Goal: Complete application form: Complete application form

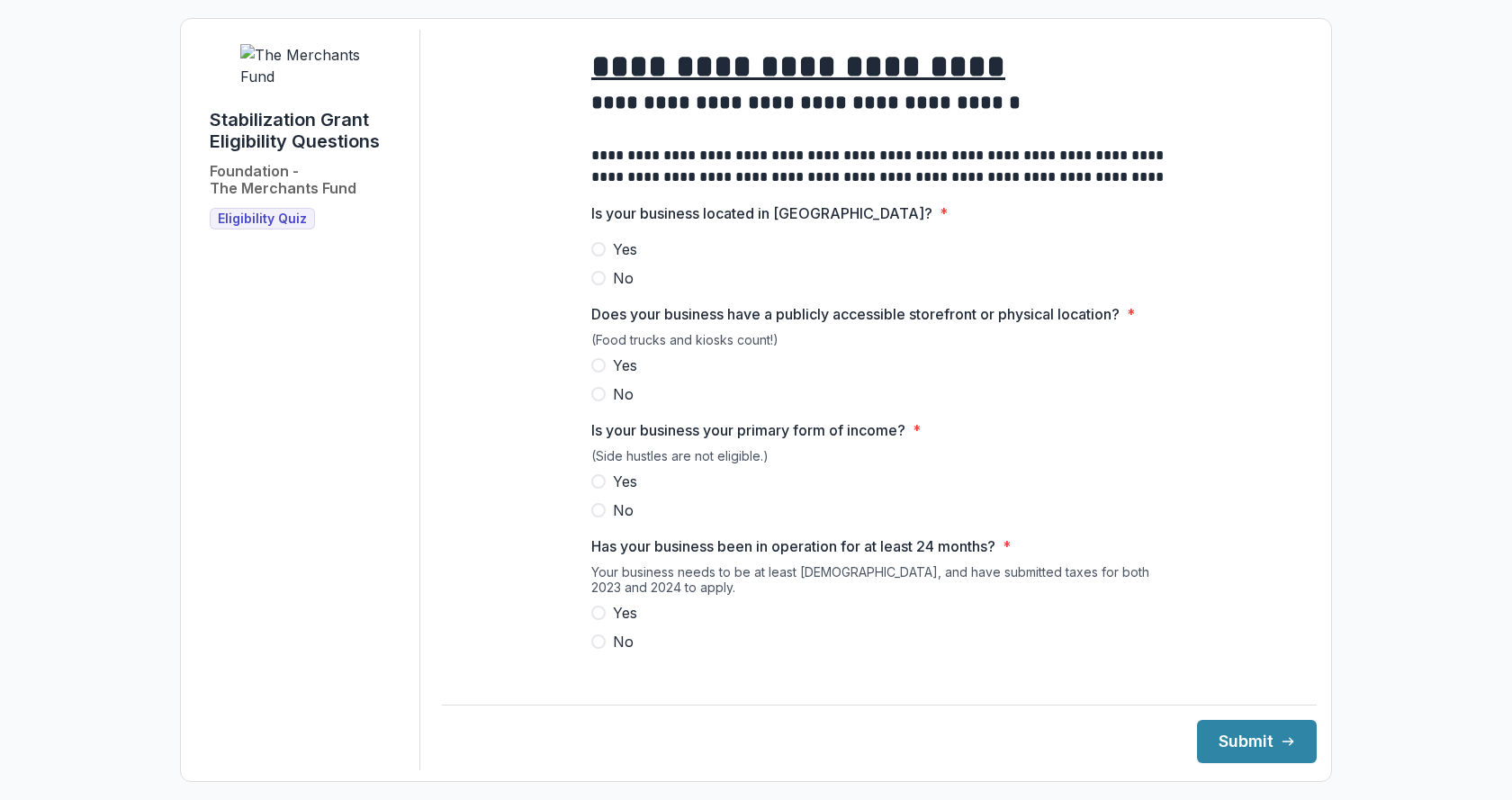
click at [597, 256] on span at bounding box center [599, 250] width 15 height 15
click at [604, 376] on label "Yes" at bounding box center [879, 366] width 576 height 22
click at [603, 492] on label "Yes" at bounding box center [879, 481] width 576 height 22
click at [608, 624] on label "Yes" at bounding box center [879, 613] width 576 height 22
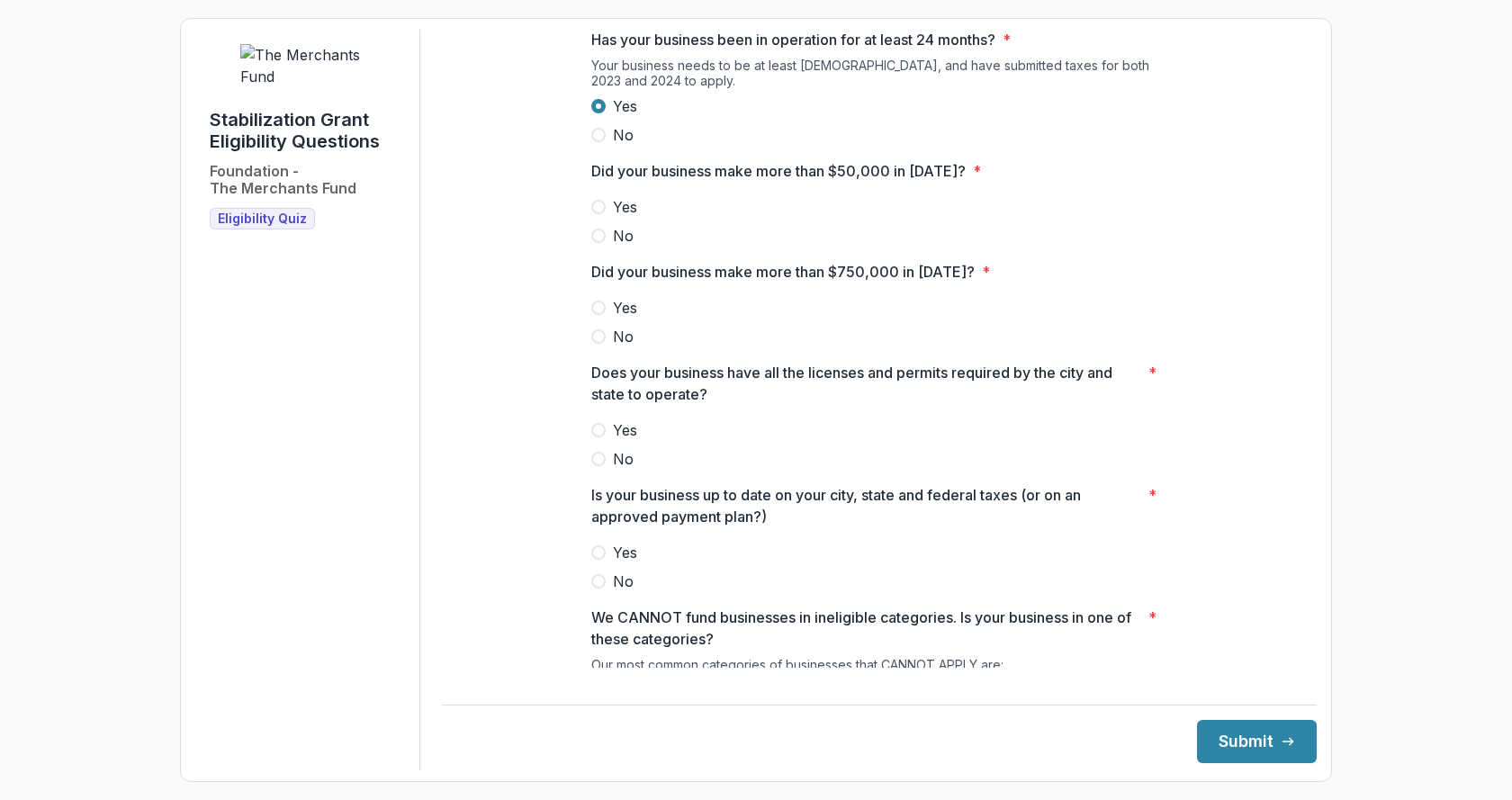
scroll to position [513, 0]
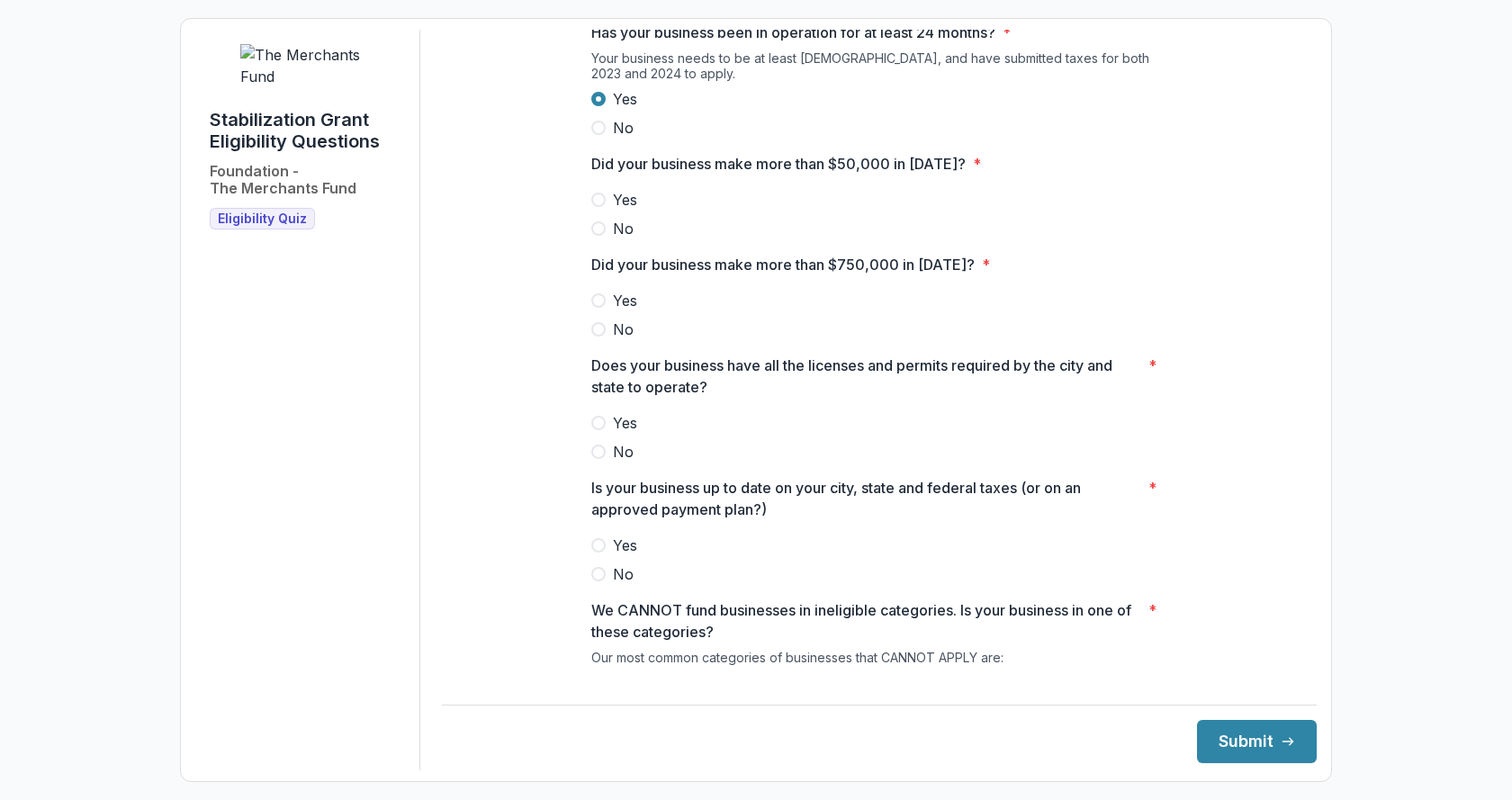
click at [603, 210] on label "Yes" at bounding box center [879, 200] width 576 height 22
click at [599, 336] on span at bounding box center [599, 330] width 15 height 15
click at [596, 430] on span at bounding box center [599, 423] width 15 height 15
click at [594, 552] on span at bounding box center [599, 546] width 15 height 15
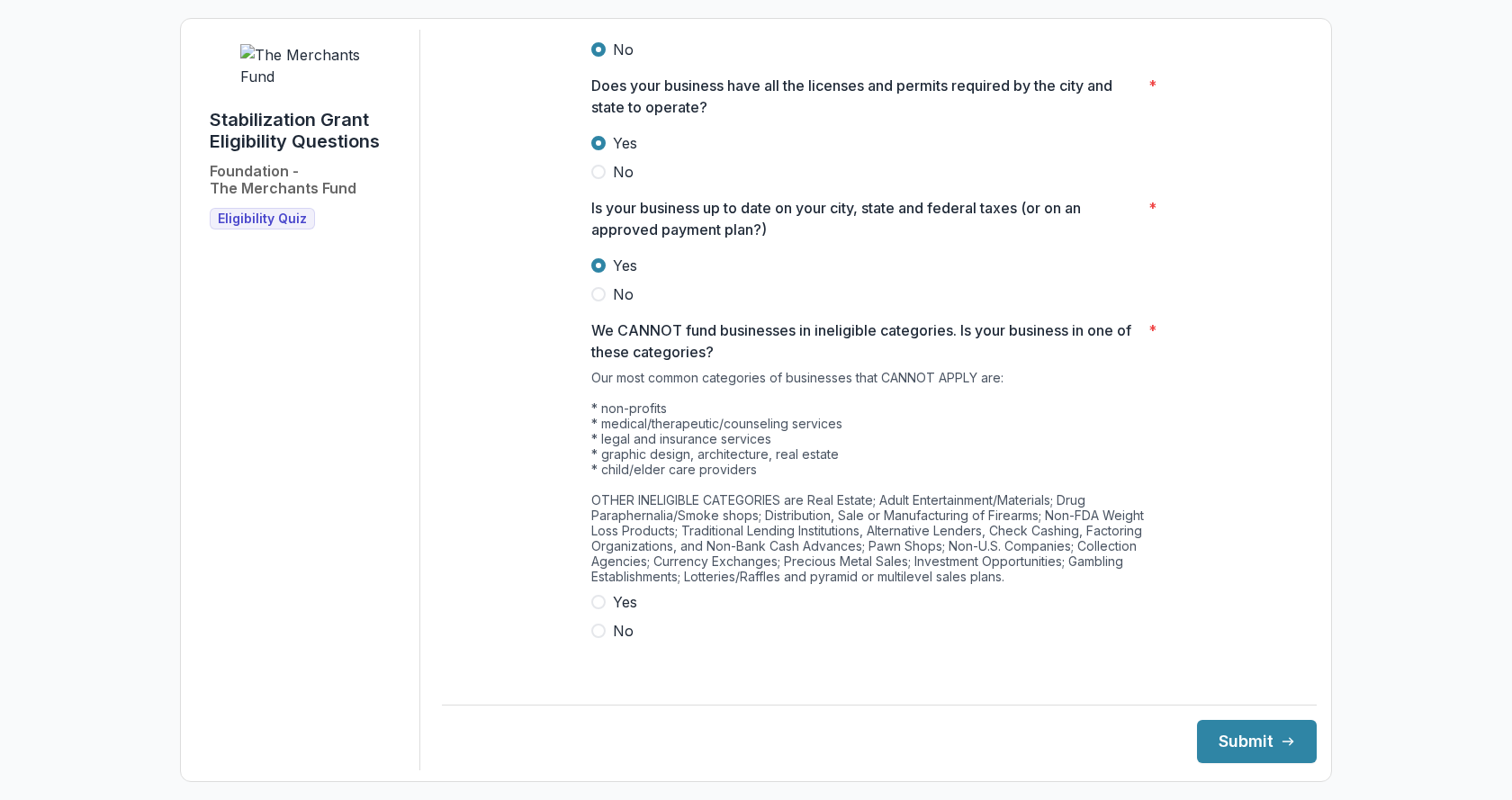
scroll to position [796, 0]
click at [594, 636] on span at bounding box center [599, 628] width 15 height 15
click at [1216, 730] on button "Submit" at bounding box center [1257, 741] width 119 height 43
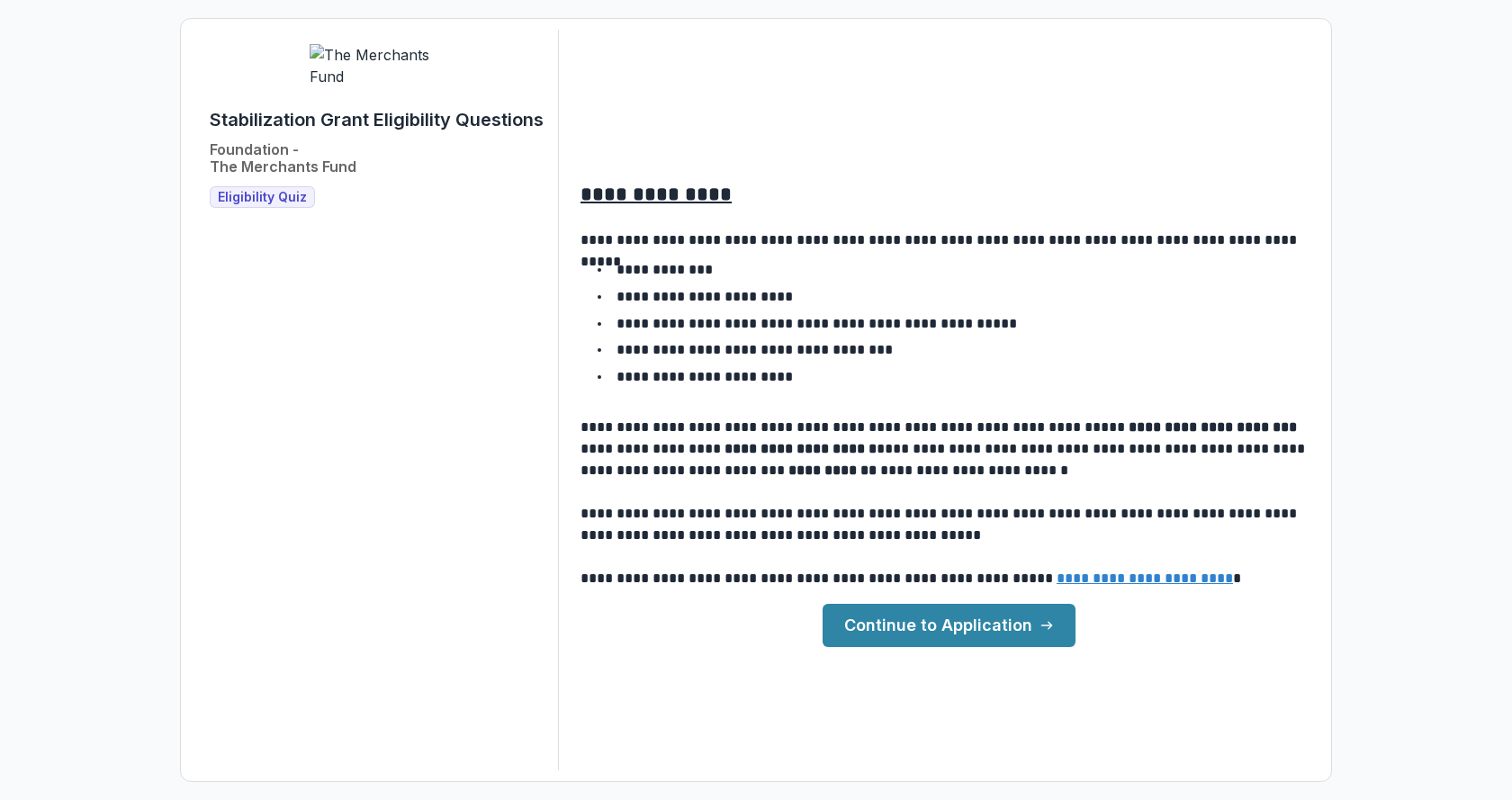
click at [881, 623] on link "Continue to Application" at bounding box center [948, 625] width 253 height 43
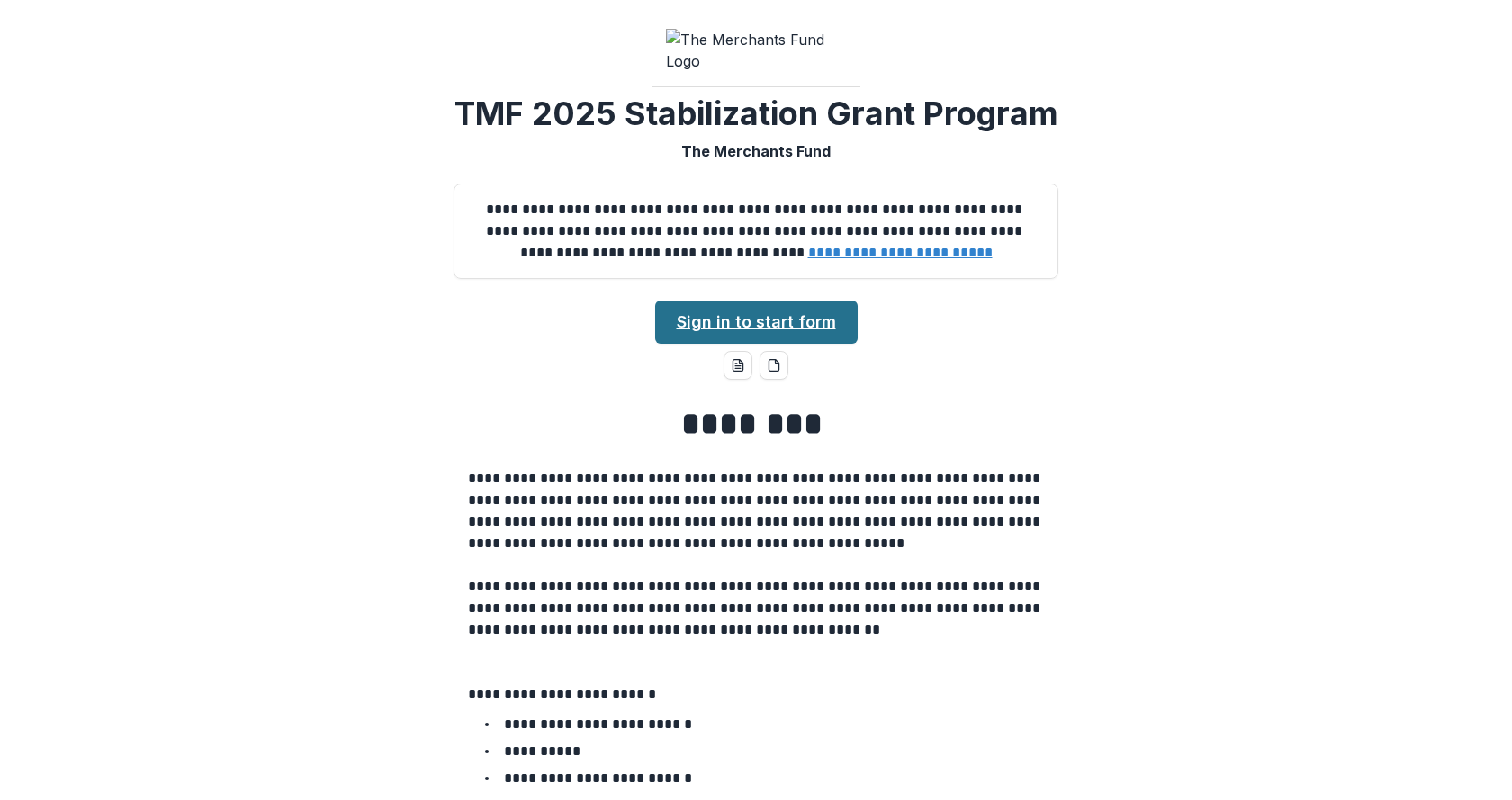
click at [705, 344] on link "Sign in to start form" at bounding box center [756, 321] width 202 height 43
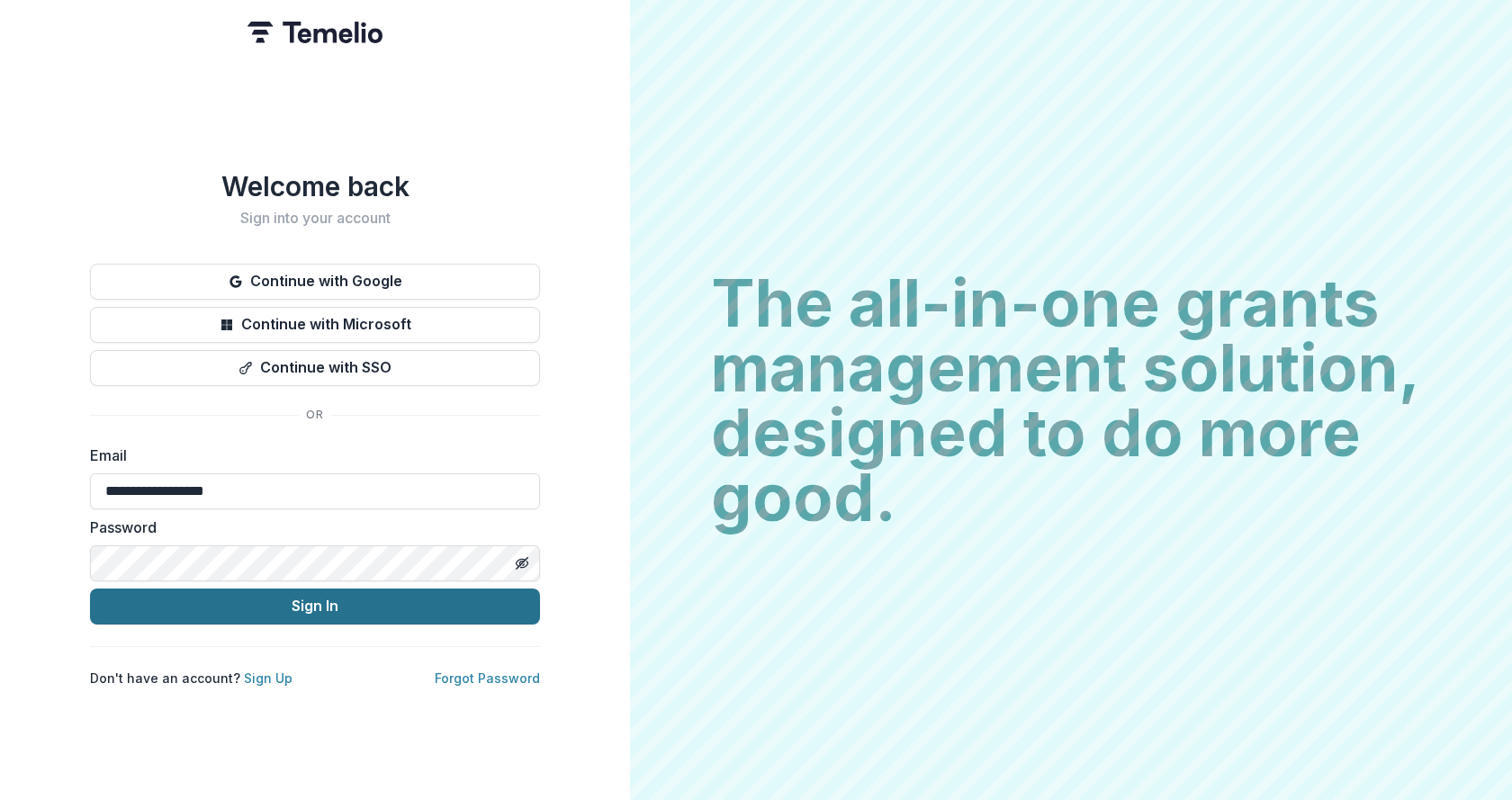
type input "**********"
click at [266, 594] on button "Sign In" at bounding box center [315, 606] width 450 height 36
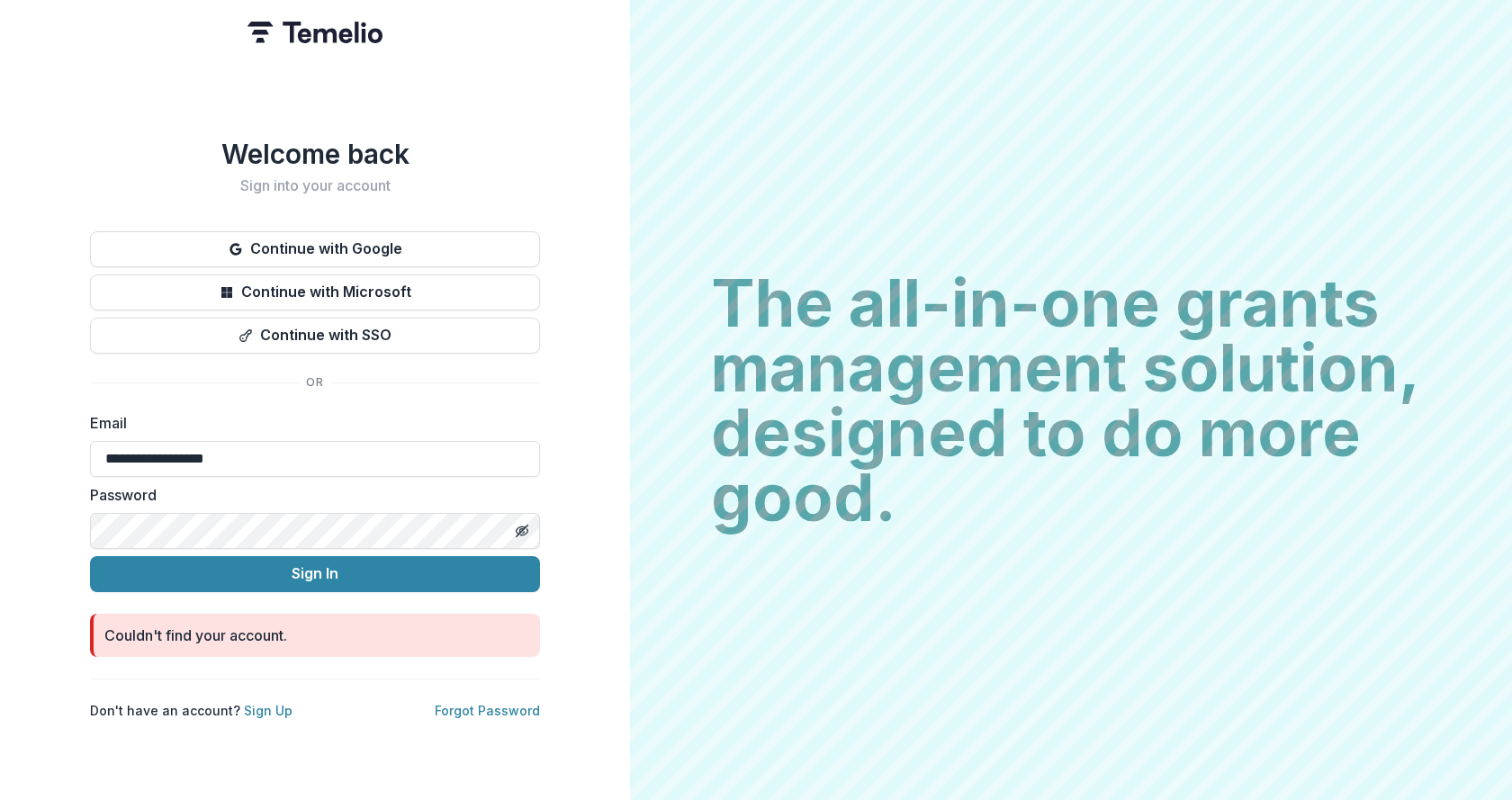
click at [74, 523] on div "**********" at bounding box center [315, 400] width 630 height 800
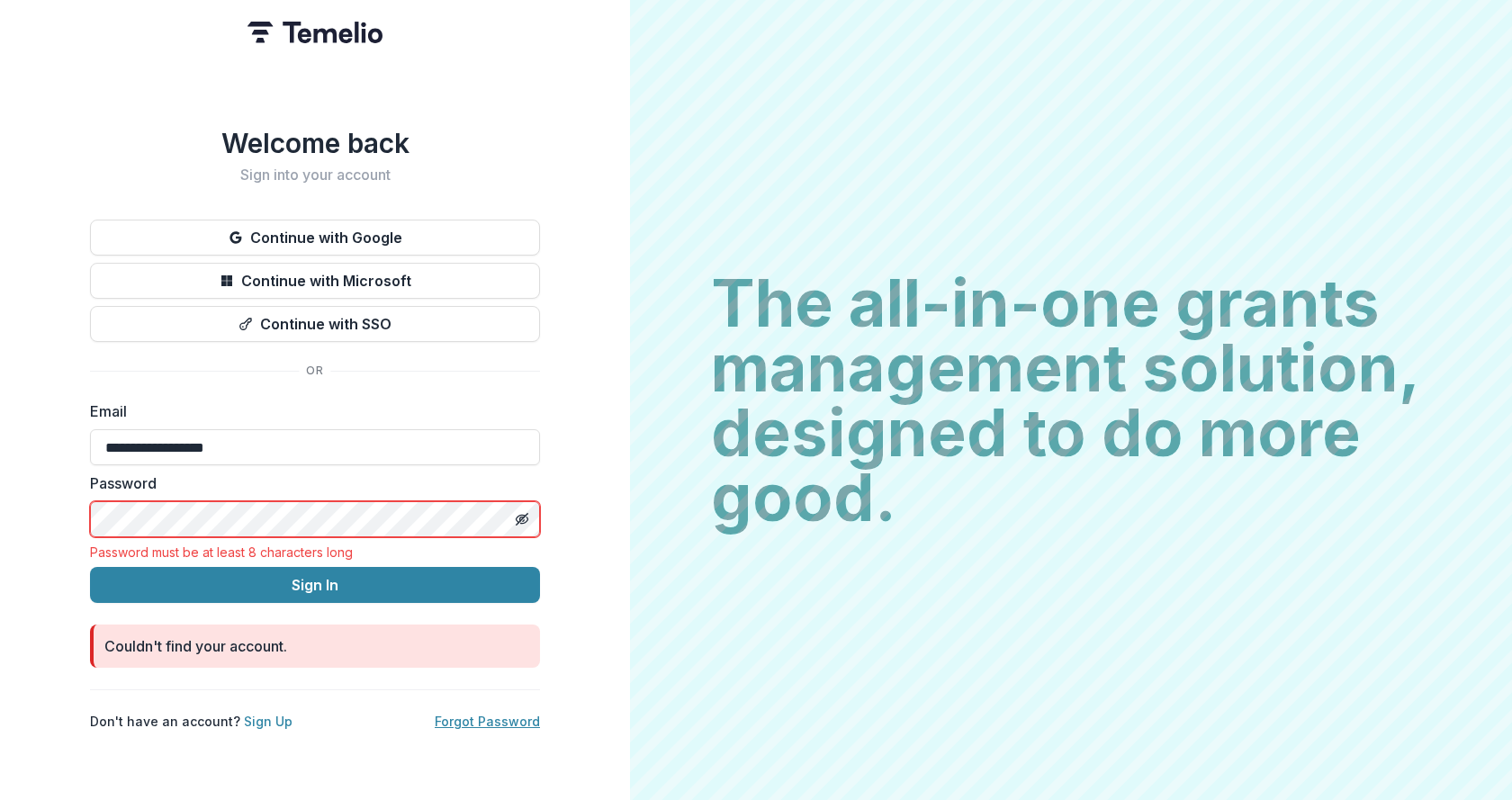
click at [491, 718] on link "Forgot Password" at bounding box center [487, 721] width 106 height 16
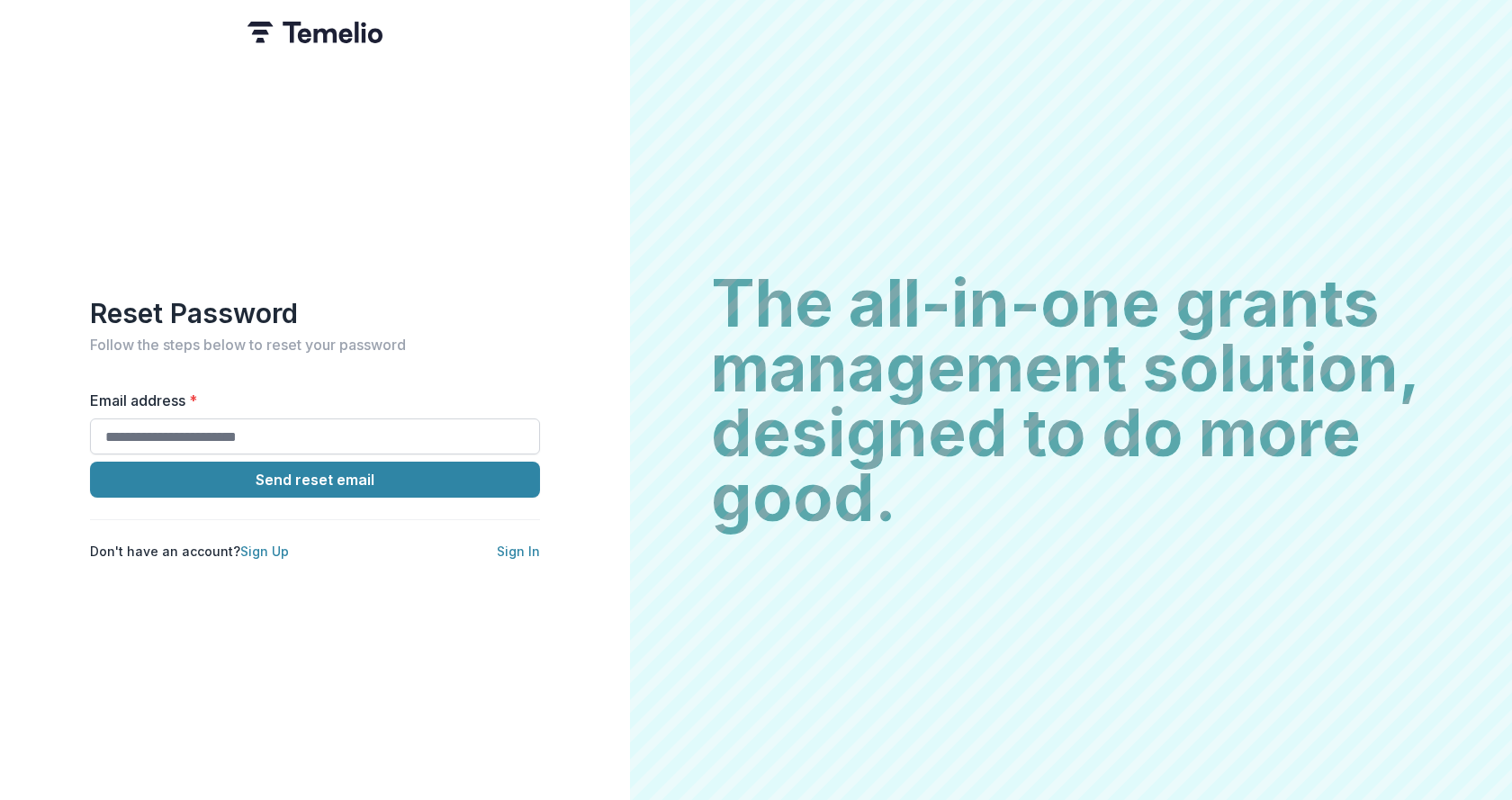
click at [179, 425] on input "Email address *" at bounding box center [315, 435] width 450 height 36
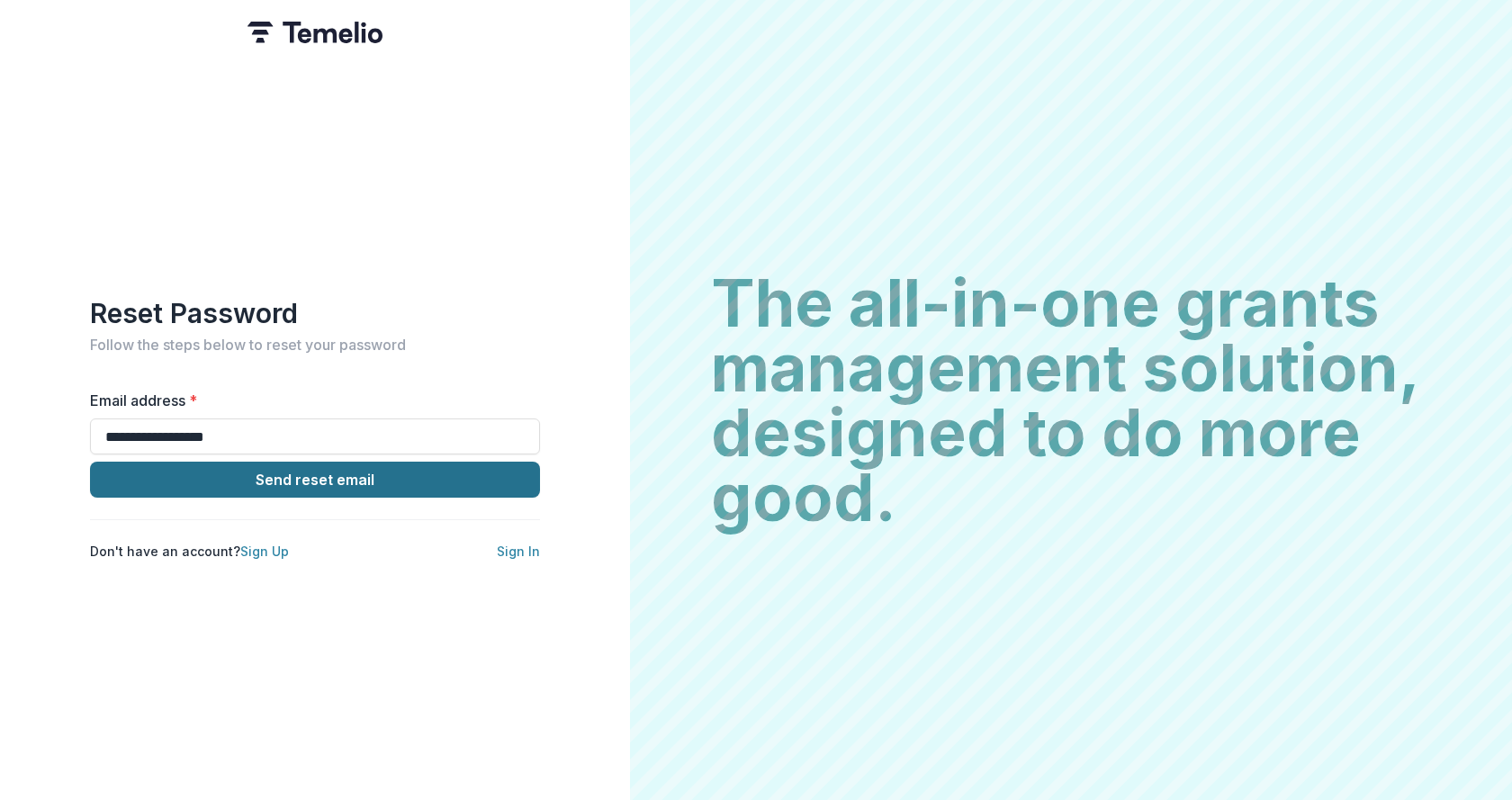
click at [150, 472] on button "Send reset email" at bounding box center [315, 479] width 450 height 36
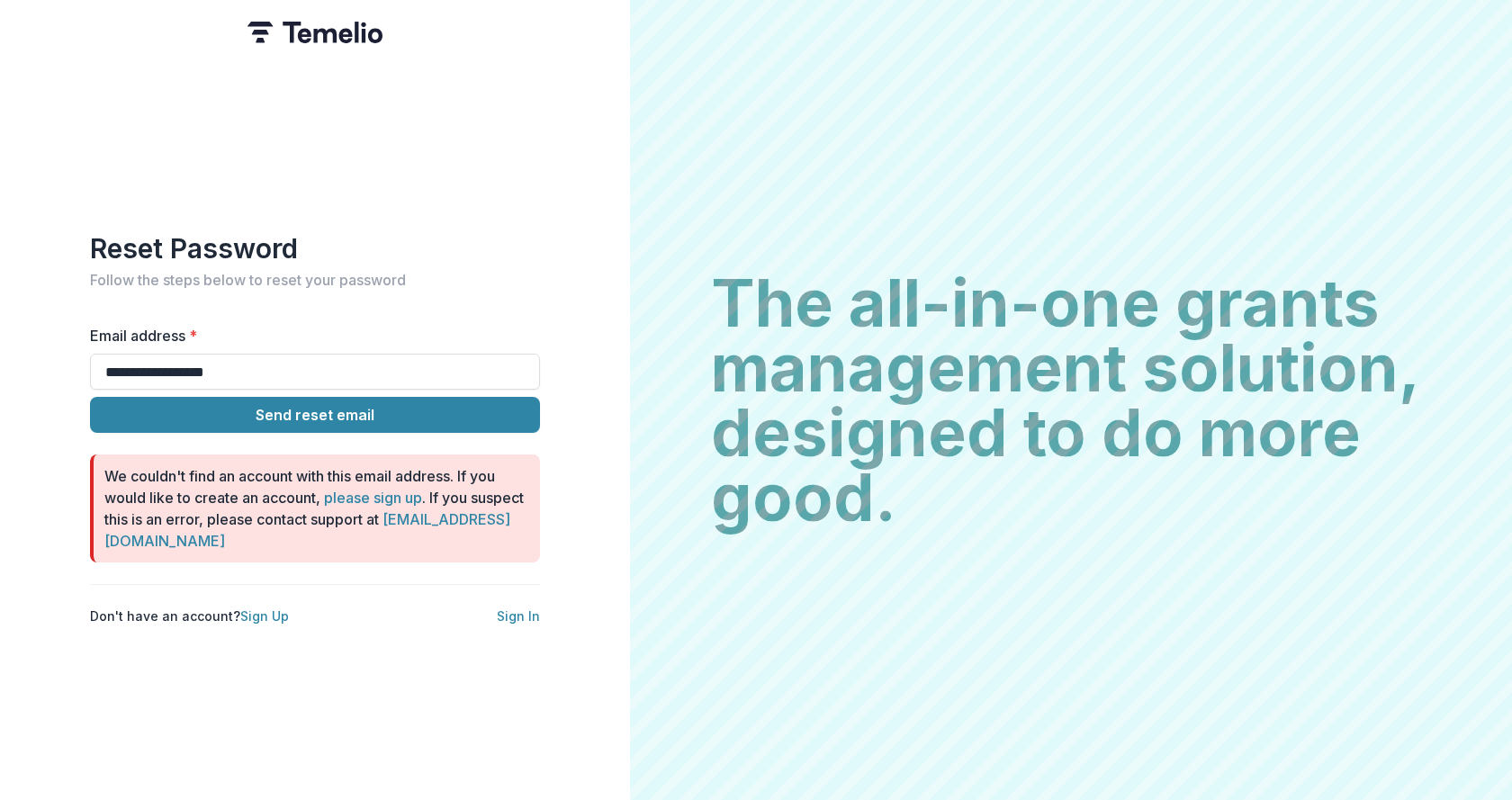
drag, startPoint x: 262, startPoint y: 366, endPoint x: 0, endPoint y: 366, distance: 262.0
click at [0, 366] on div "**********" at bounding box center [315, 400] width 630 height 800
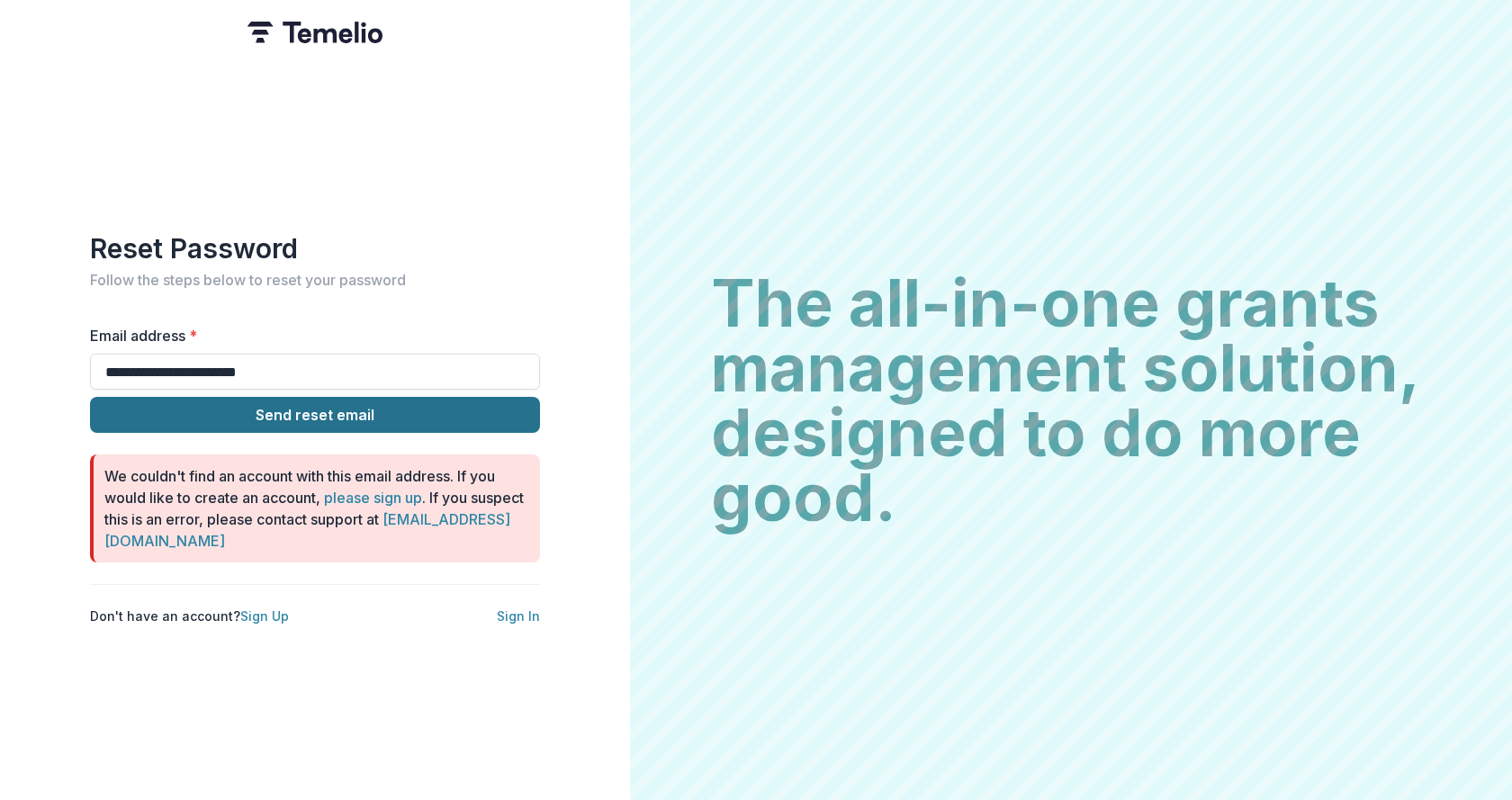
type input "**********"
click at [157, 408] on button "Send reset email" at bounding box center [315, 414] width 450 height 36
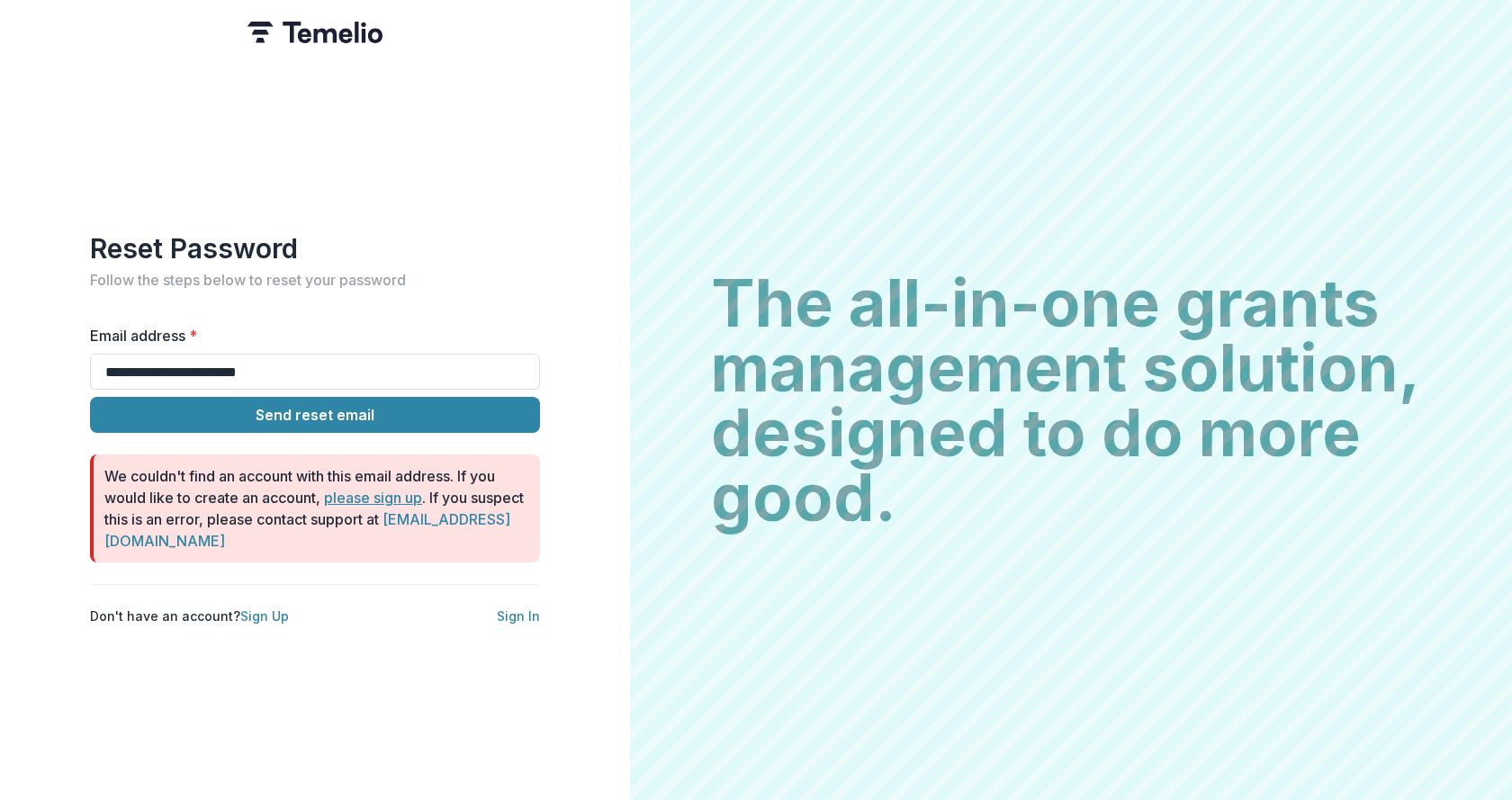
click at [389, 498] on link "please sign up" at bounding box center [373, 498] width 98 height 18
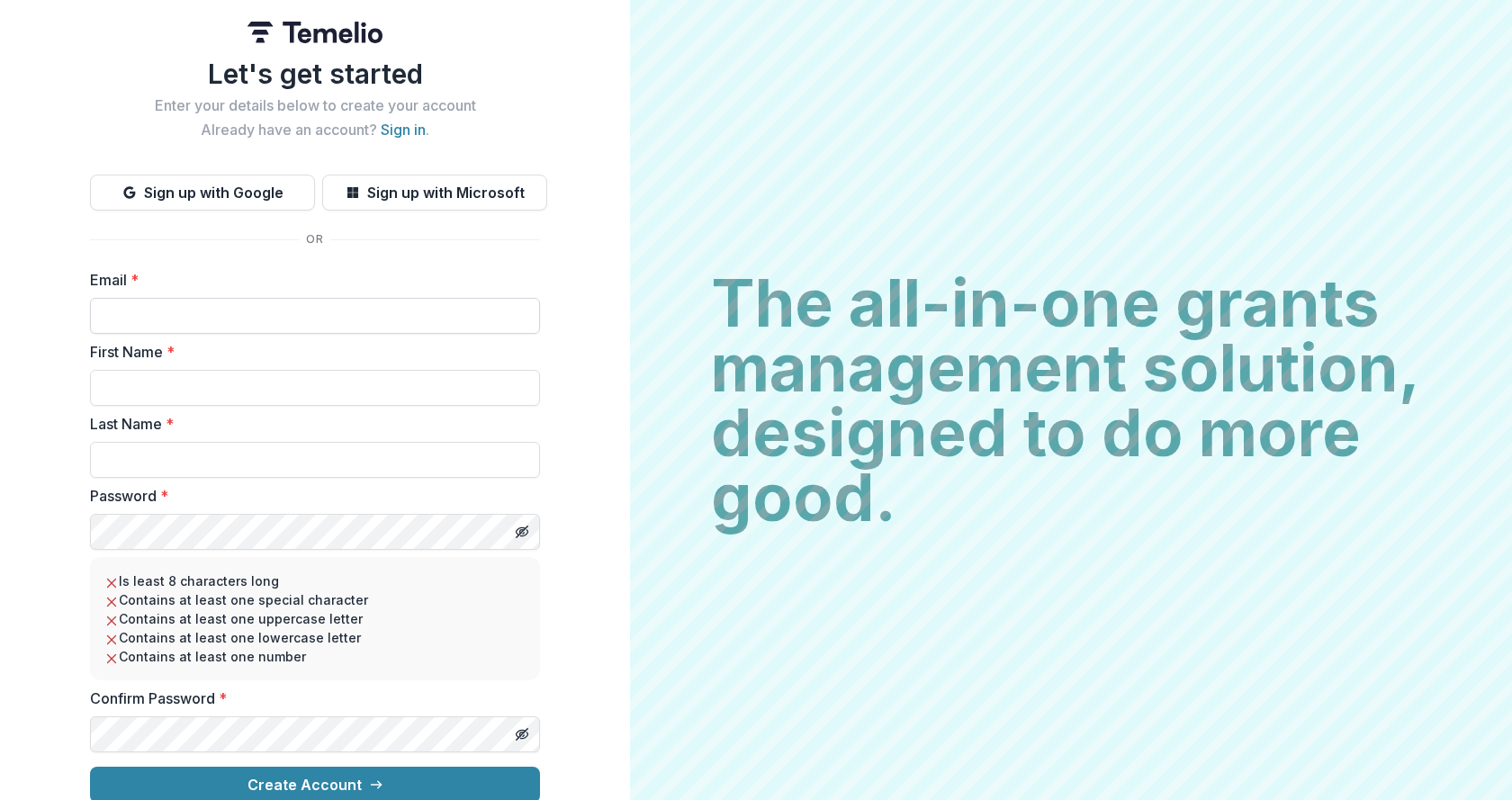
click at [152, 316] on input "Email *" at bounding box center [315, 315] width 450 height 36
click at [217, 195] on button "Sign up with Google" at bounding box center [202, 192] width 225 height 36
click at [185, 197] on button "Sign up with Google" at bounding box center [202, 192] width 225 height 36
click at [175, 198] on button "Sign up with Google" at bounding box center [202, 192] width 225 height 36
click at [193, 305] on input "Email *" at bounding box center [315, 315] width 450 height 36
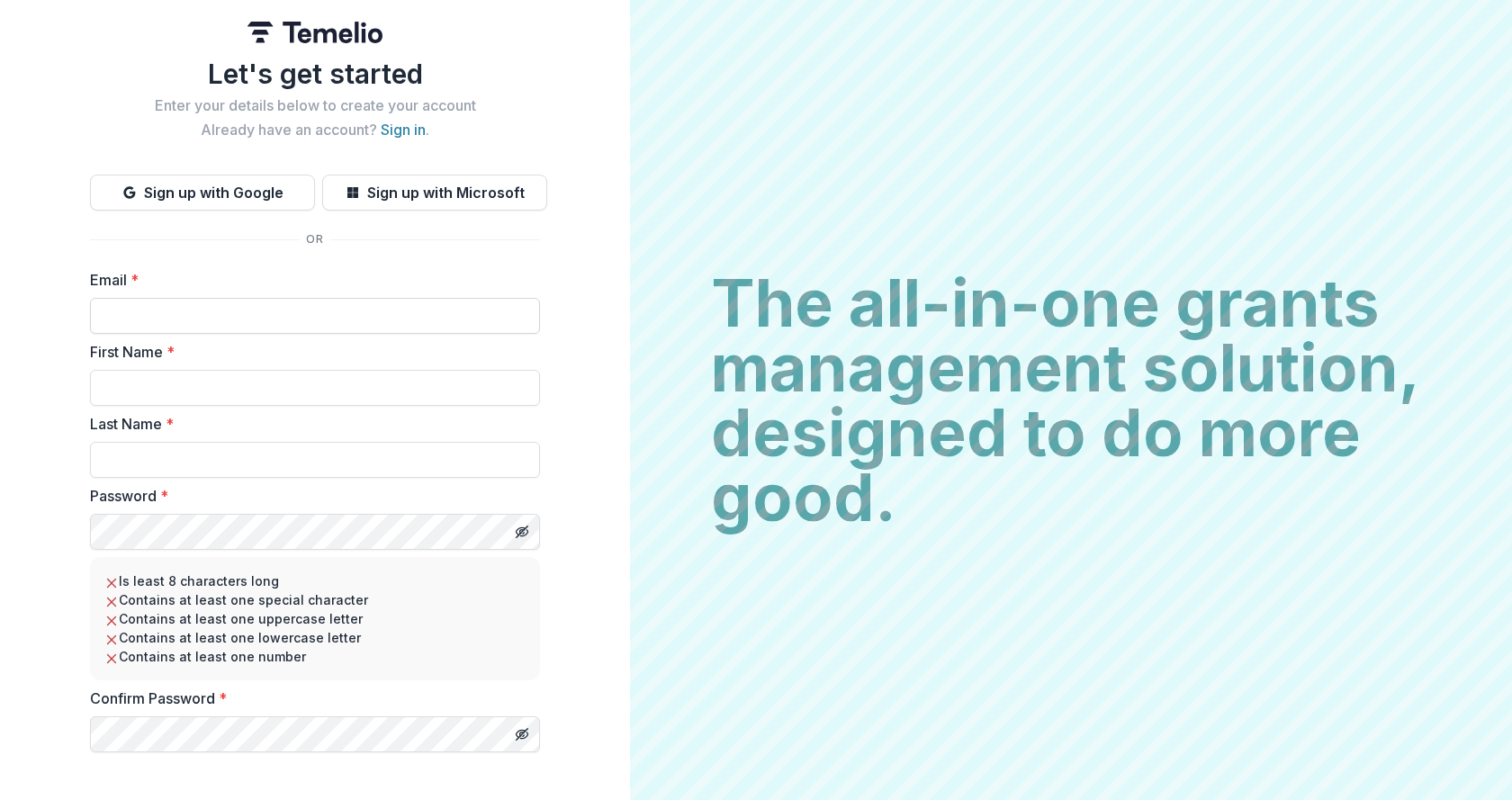
click at [193, 305] on input "Email *" at bounding box center [315, 315] width 450 height 36
click at [193, 314] on input "Email *" at bounding box center [315, 315] width 450 height 36
type input "**********"
click at [158, 396] on input "First Name *" at bounding box center [315, 388] width 450 height 36
type input "******"
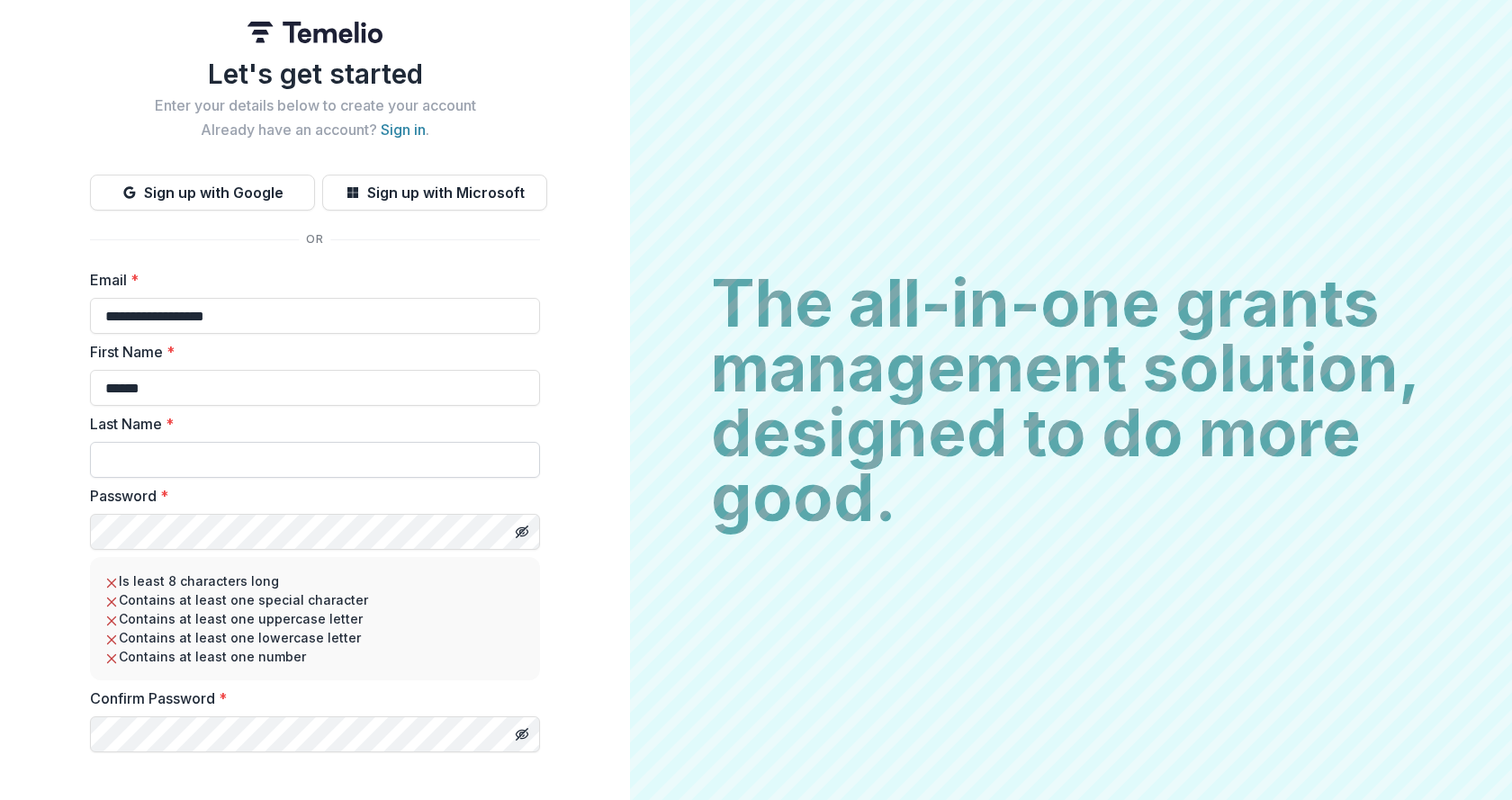
click at [186, 454] on input "Last Name *" at bounding box center [315, 459] width 450 height 36
type input "*******"
click at [515, 534] on icon "Toggle password visibility" at bounding box center [522, 532] width 15 height 15
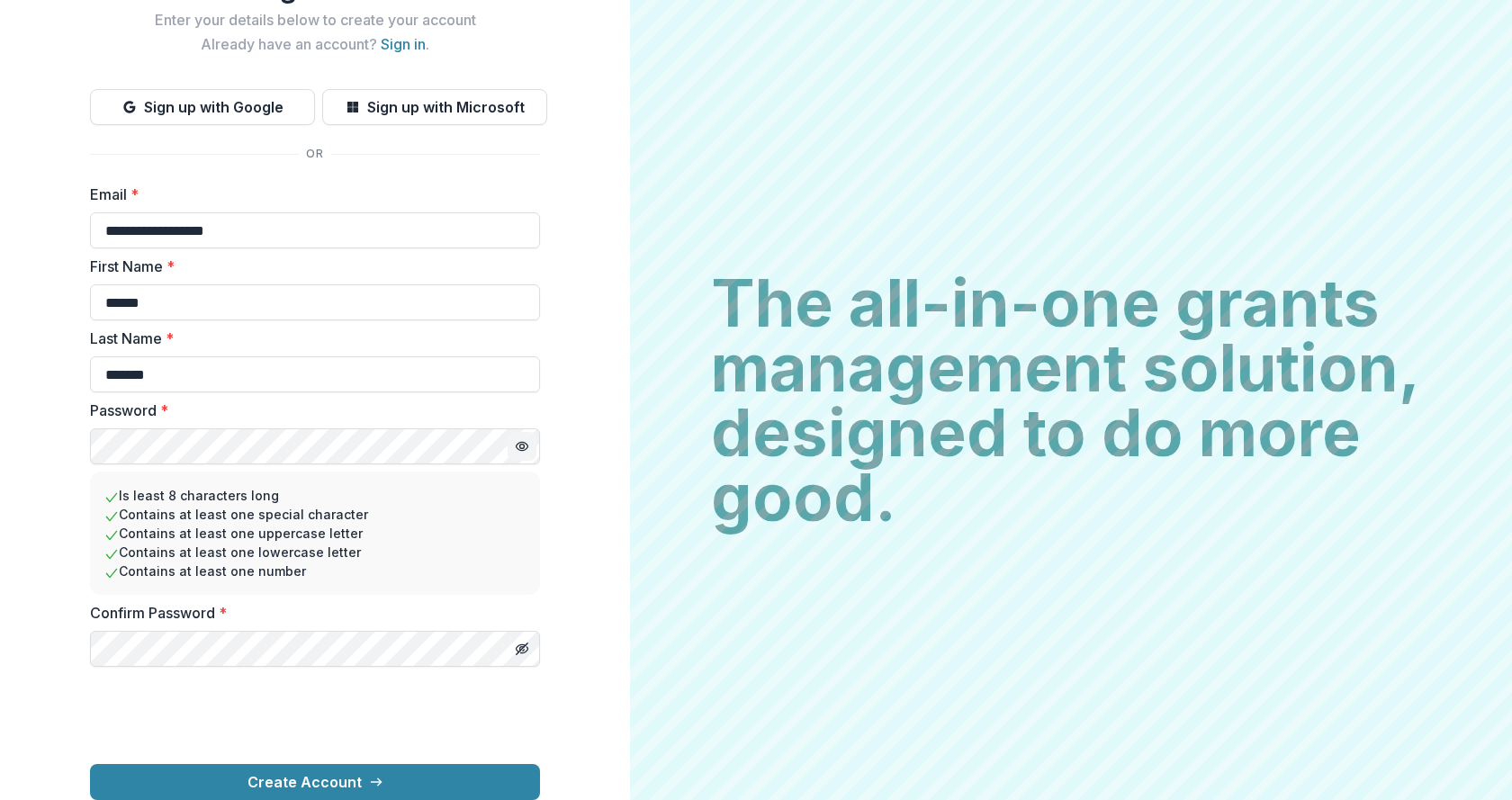
scroll to position [188, 0]
